Goal: Task Accomplishment & Management: Manage account settings

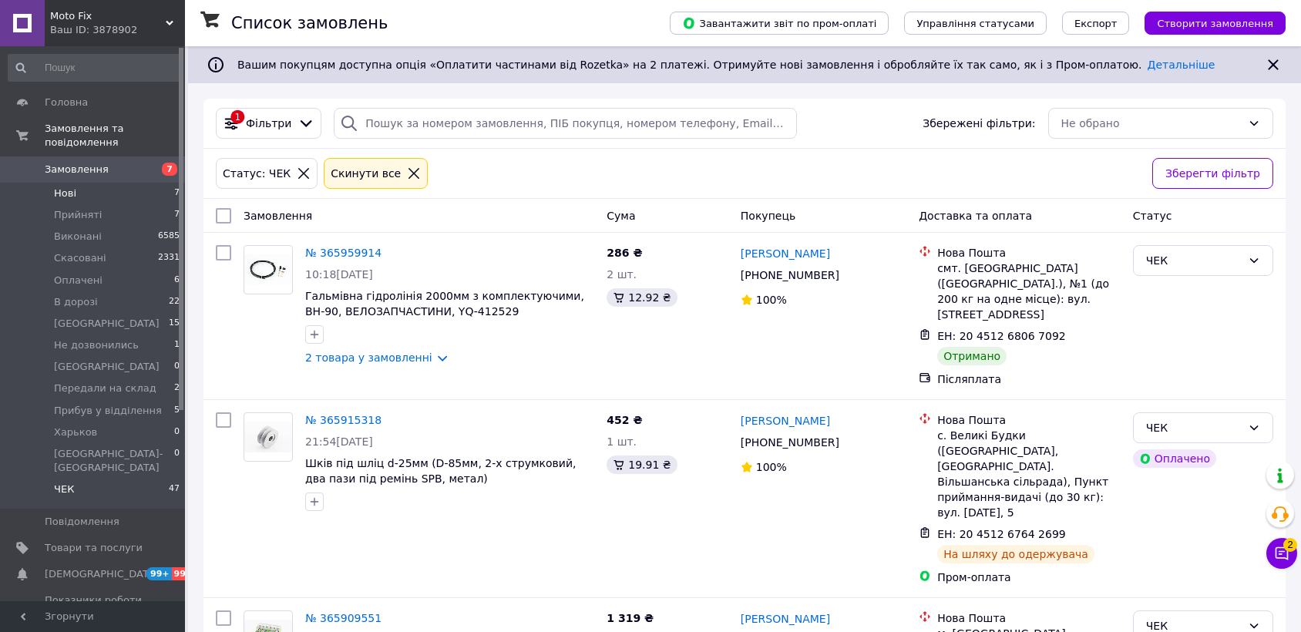
click at [107, 183] on li "Нові 7" at bounding box center [94, 194] width 189 height 22
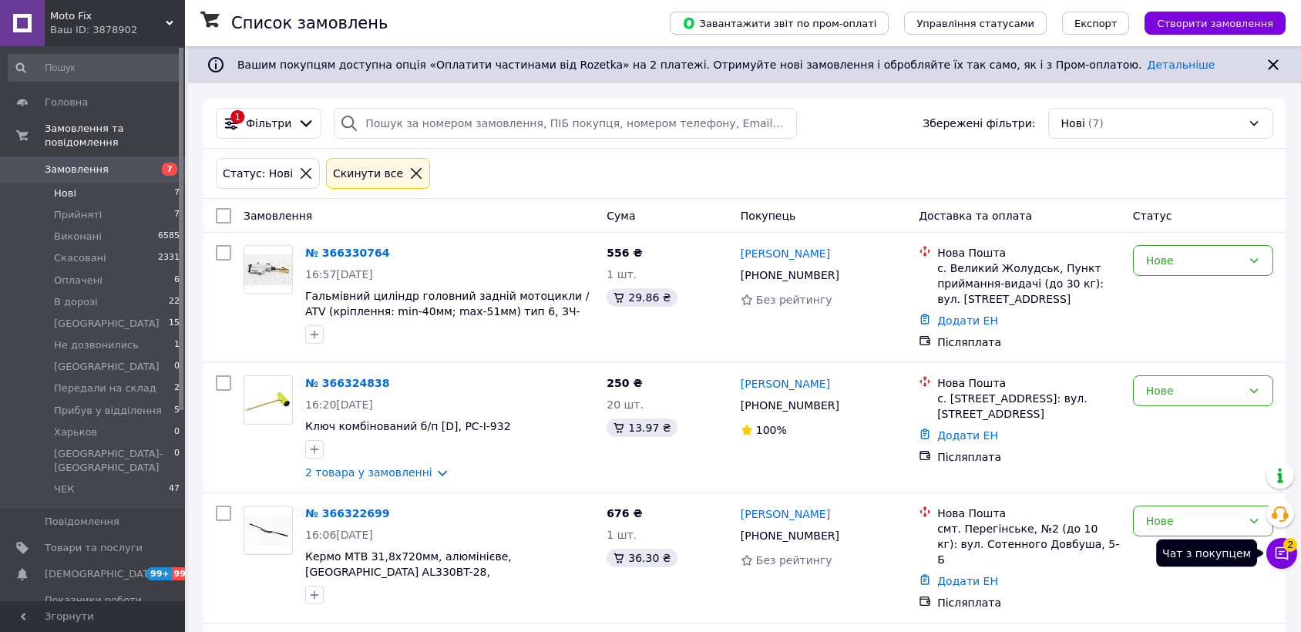
click at [1276, 556] on icon at bounding box center [1281, 553] width 15 height 15
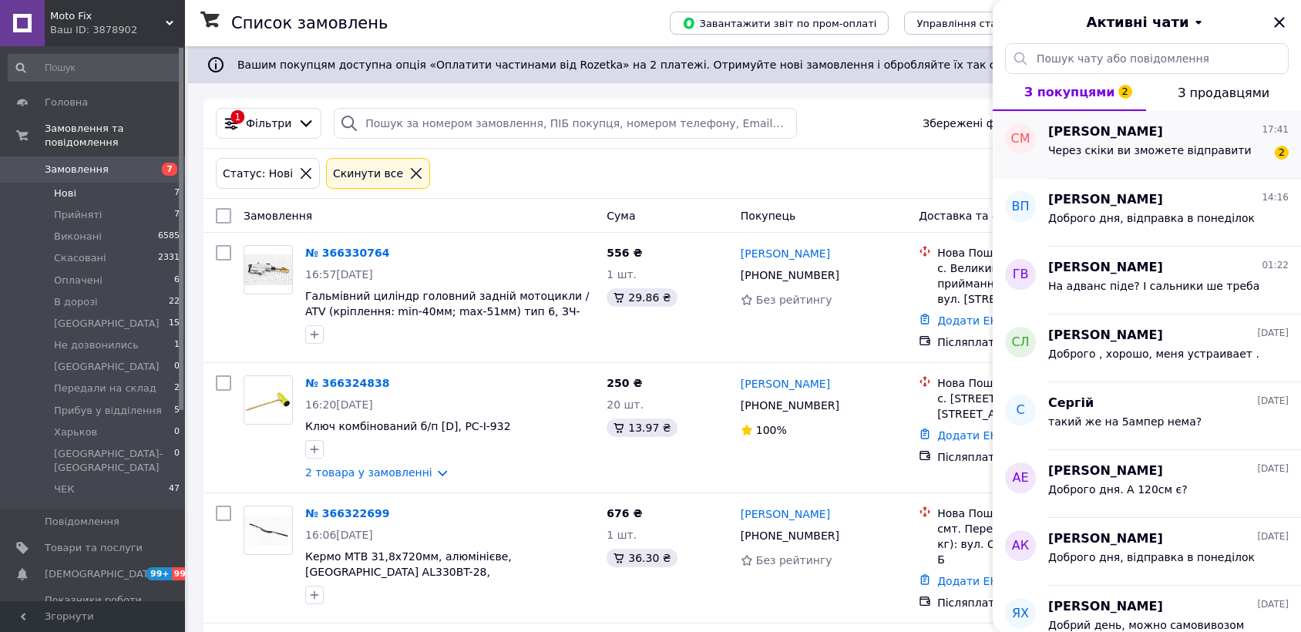
click at [1133, 150] on span "Через скіки ви зможете відправити" at bounding box center [1149, 150] width 203 height 12
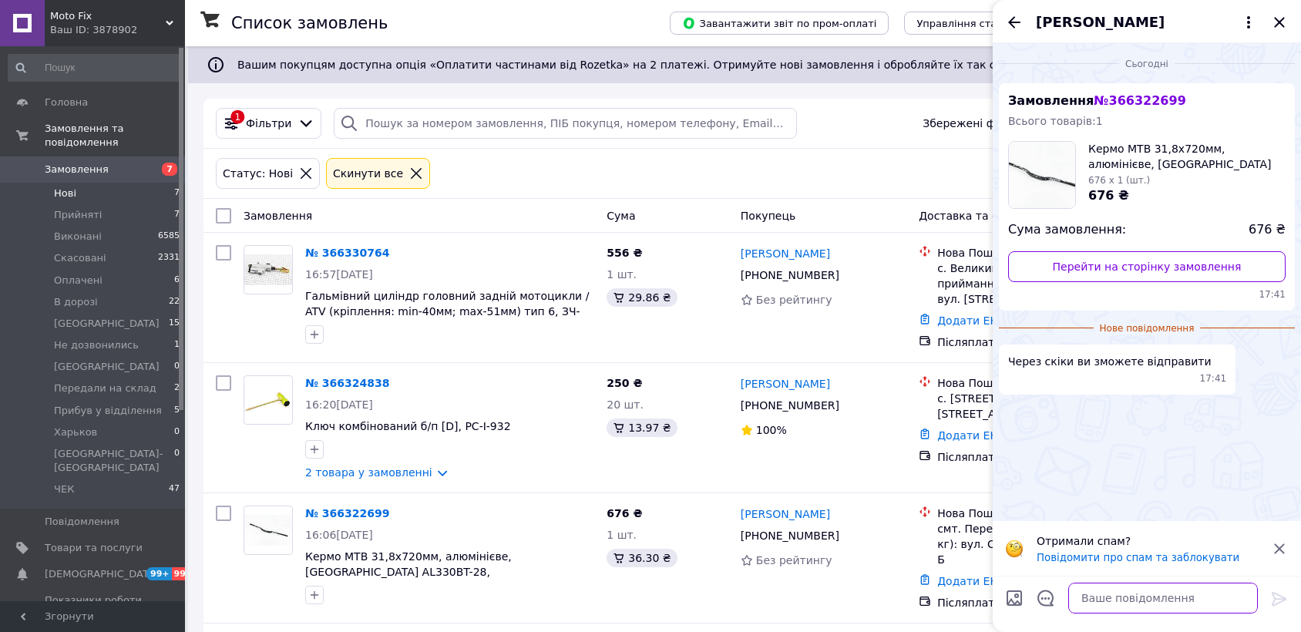
click at [1114, 595] on textarea at bounding box center [1163, 598] width 190 height 31
type textarea "в понеділок"
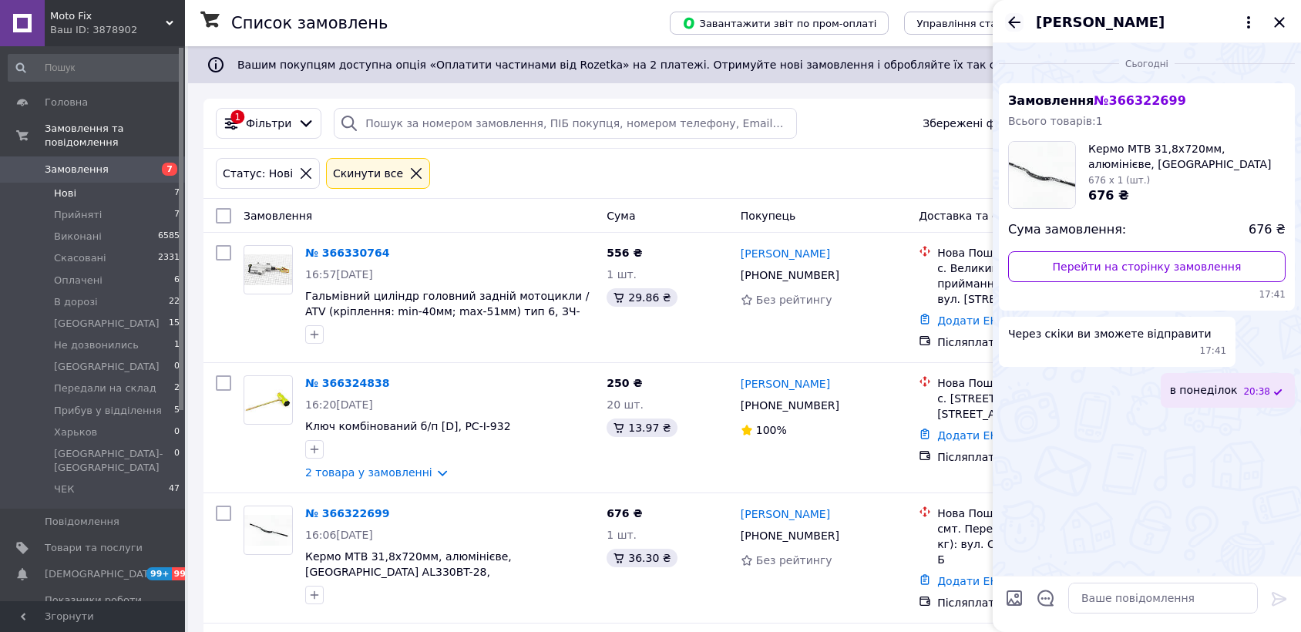
click at [1011, 20] on icon "Назад" at bounding box center [1014, 22] width 12 height 12
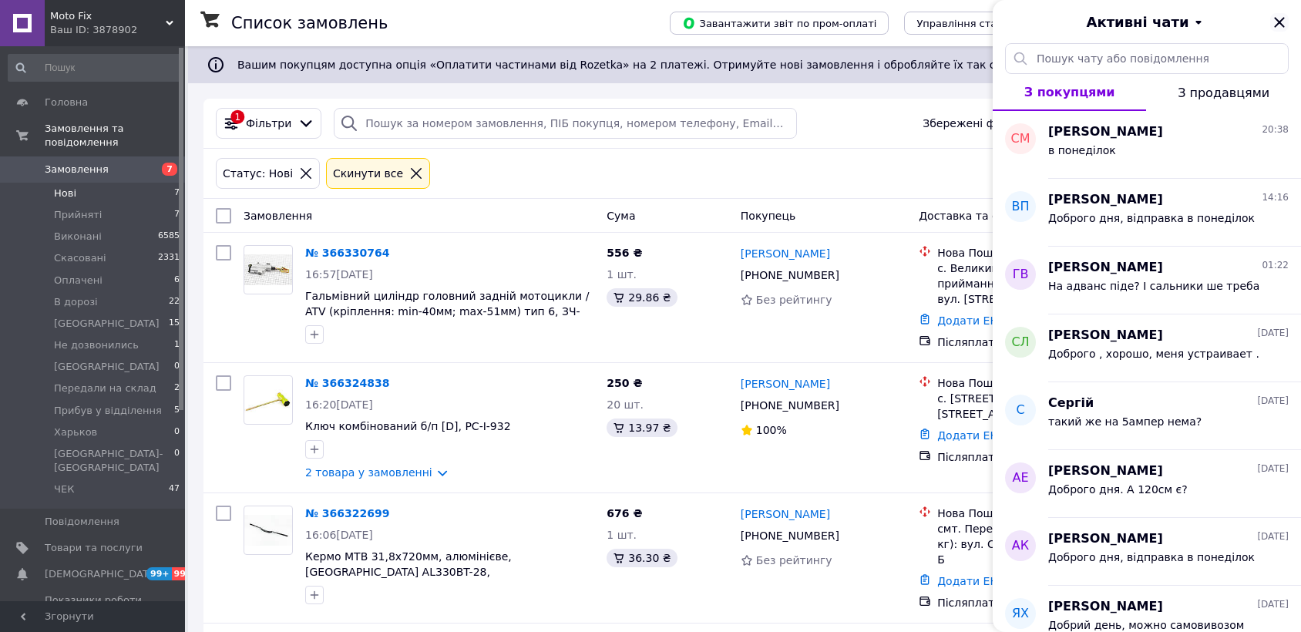
click at [1281, 26] on icon "Закрити" at bounding box center [1279, 22] width 18 height 18
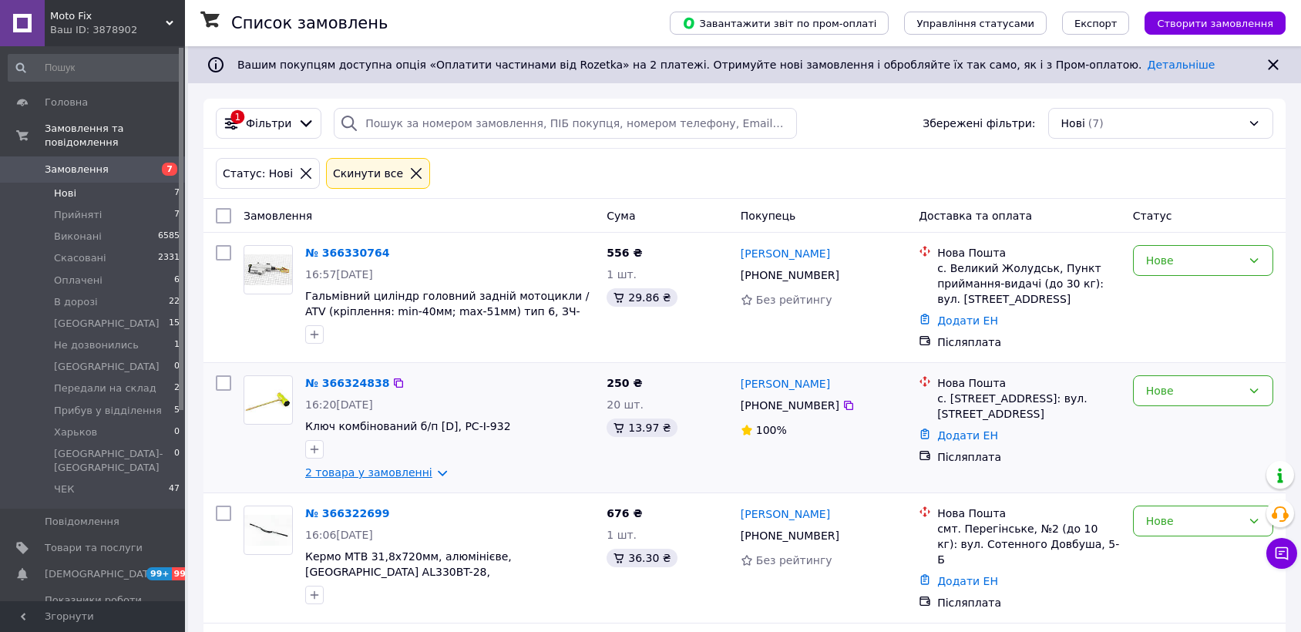
click at [375, 471] on link "2 товара у замовленні" at bounding box center [368, 472] width 127 height 12
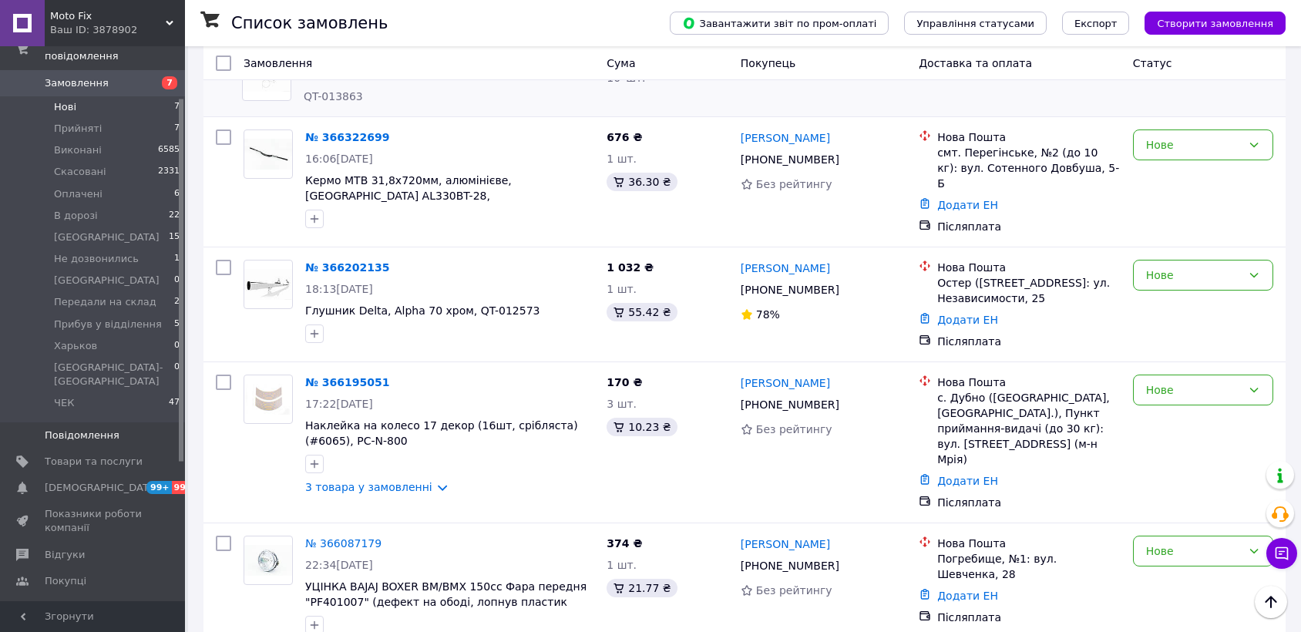
scroll to position [92, 0]
click at [59, 536] on link "Відгуки" at bounding box center [94, 549] width 189 height 26
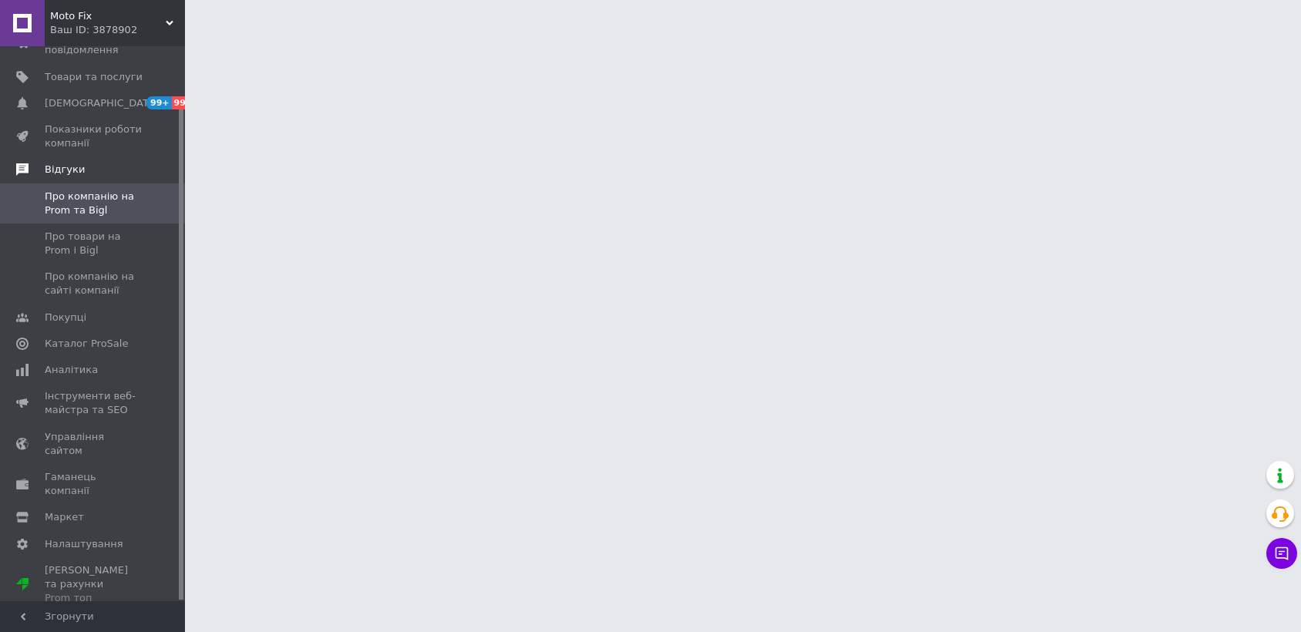
scroll to position [62, 0]
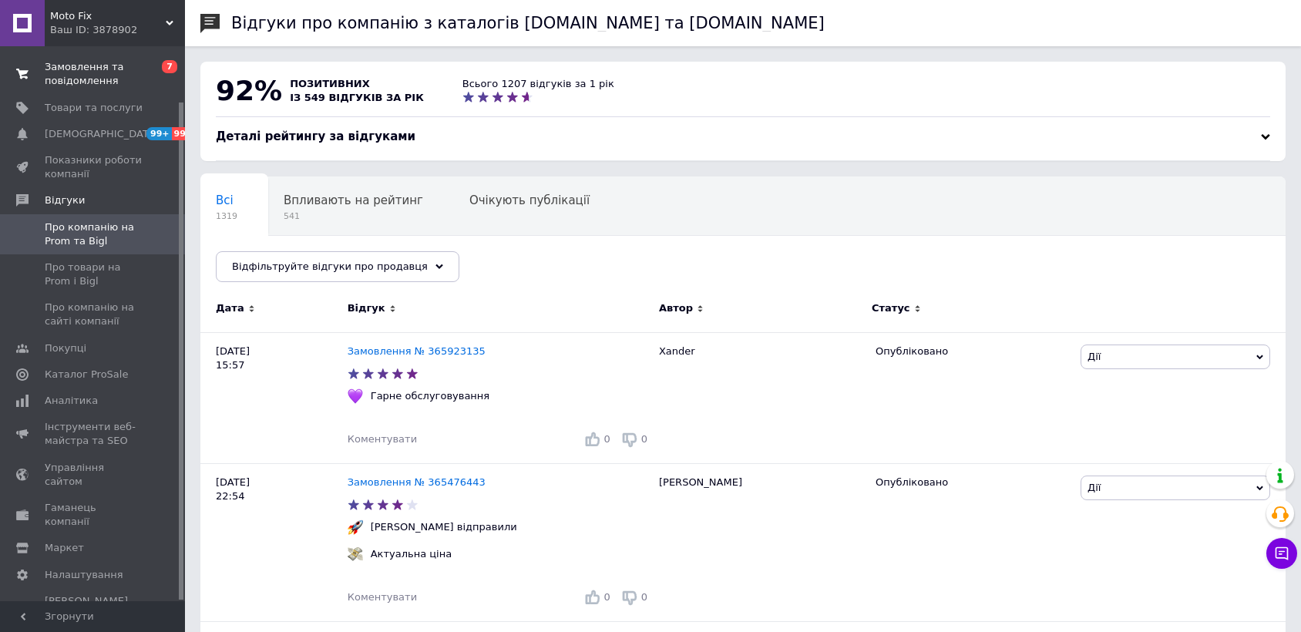
click at [120, 77] on span "Замовлення та повідомлення" at bounding box center [94, 74] width 98 height 28
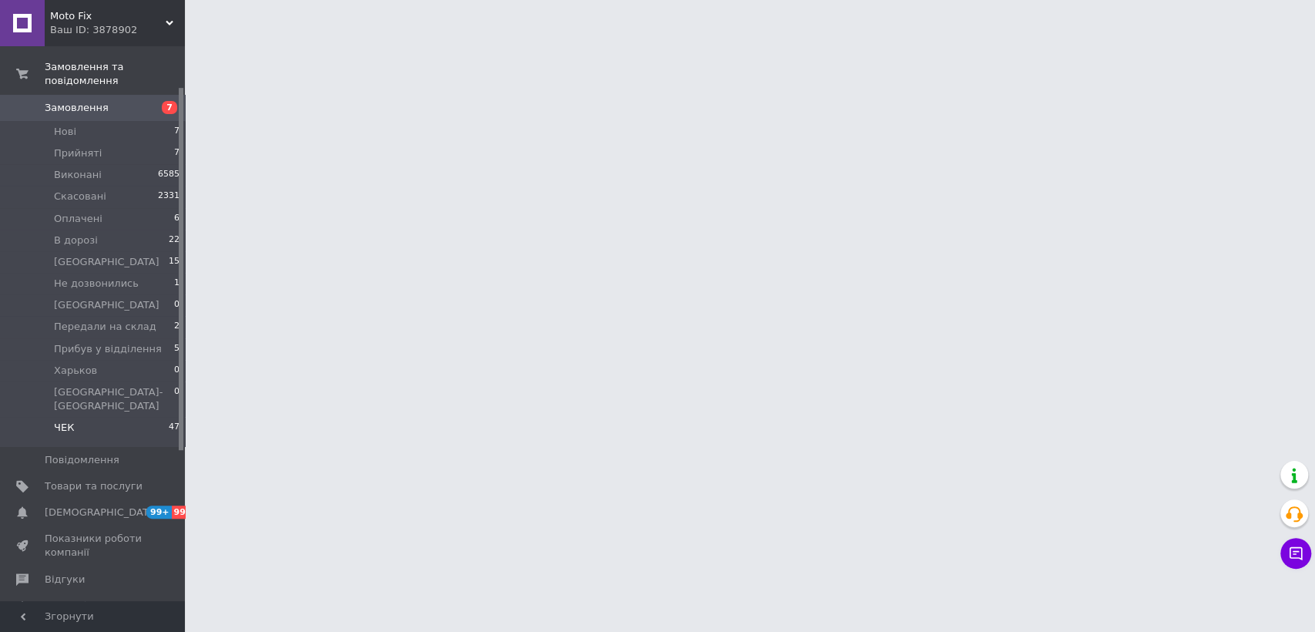
click at [96, 417] on li "ЧЕК 47" at bounding box center [94, 431] width 189 height 29
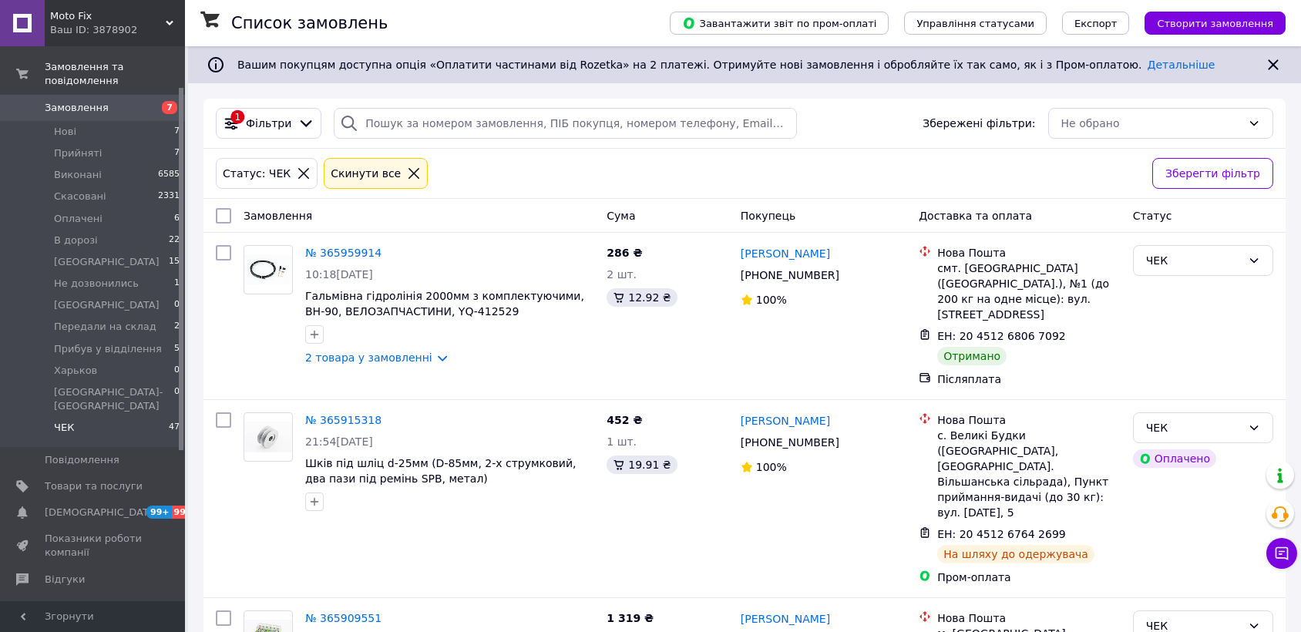
click at [96, 417] on li "ЧЕК 47" at bounding box center [94, 431] width 189 height 29
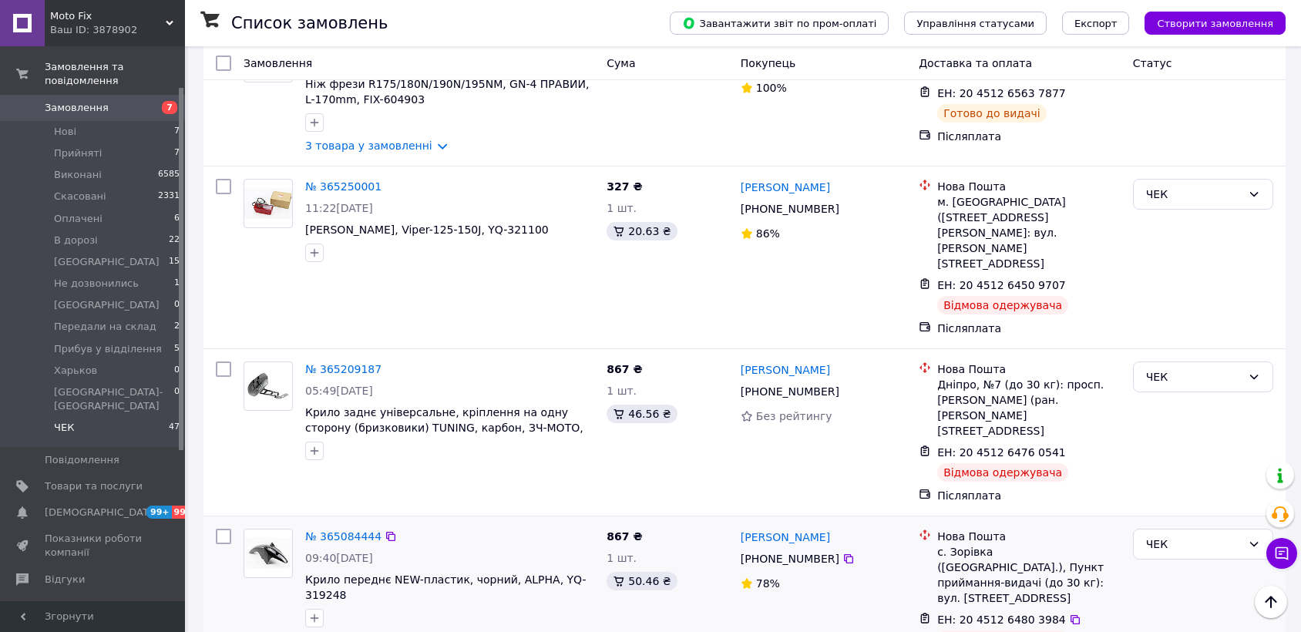
scroll to position [1993, 0]
click at [123, 210] on li "Оплачені 6" at bounding box center [94, 219] width 189 height 22
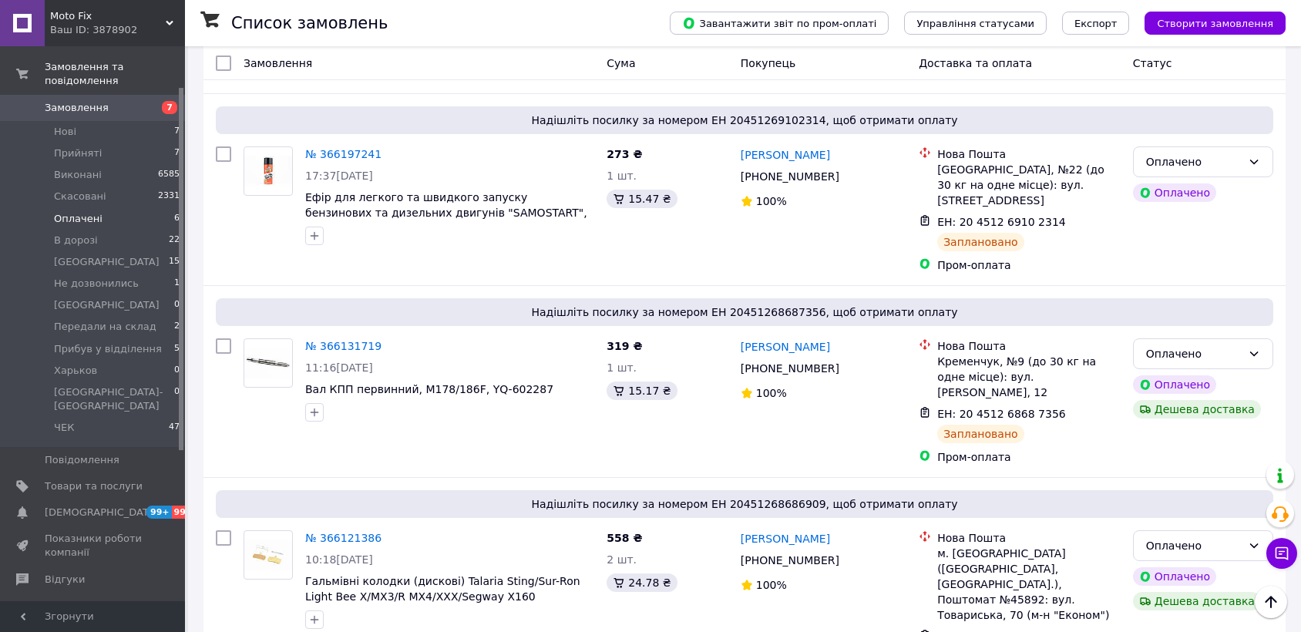
scroll to position [712, 0]
